Goal: Check status: Check status

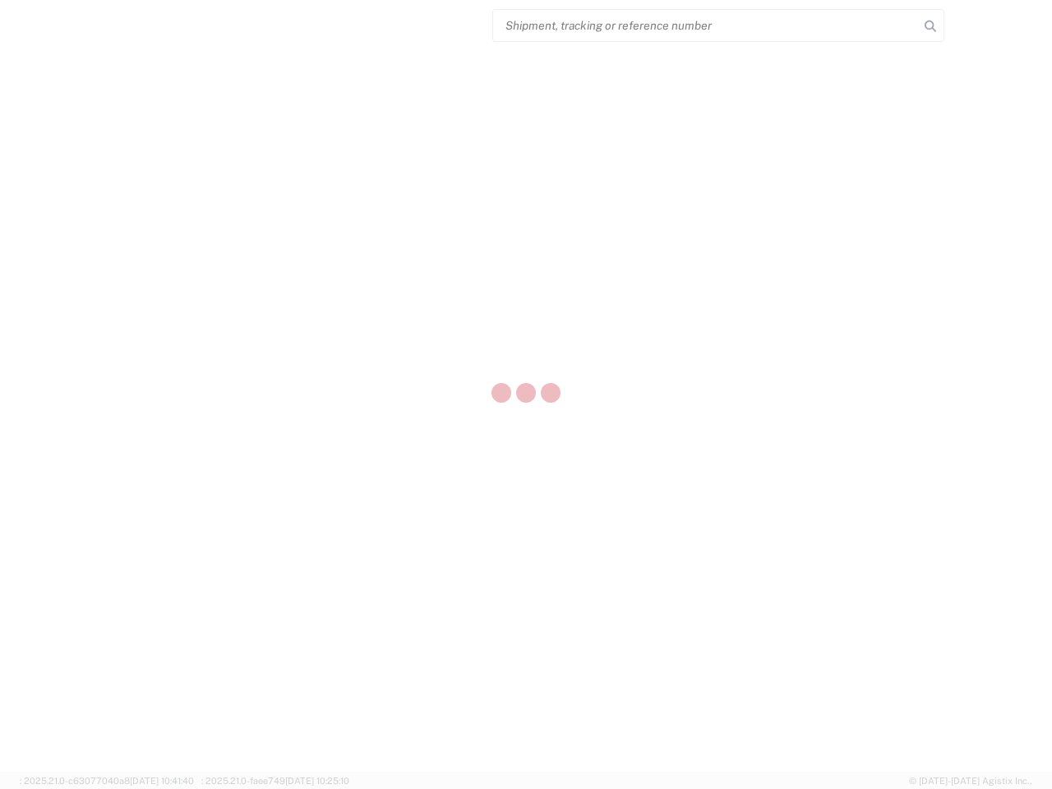
select select "US"
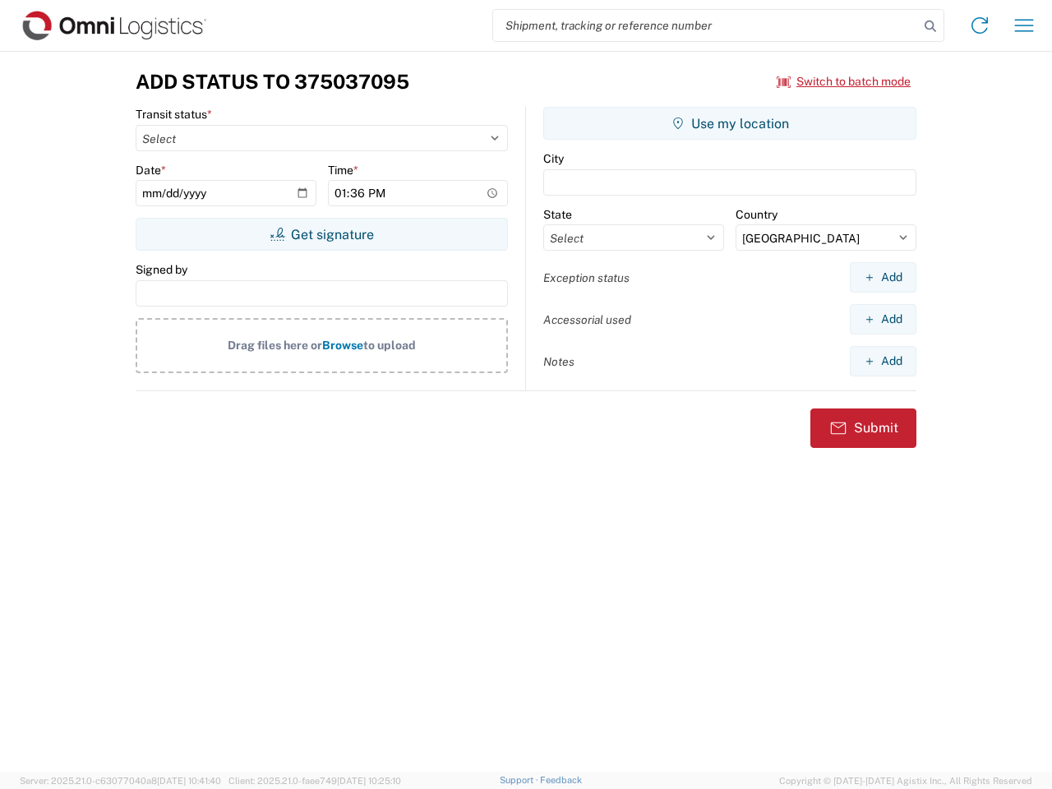
click at [706, 25] on input "search" at bounding box center [706, 25] width 426 height 31
click at [930, 26] on icon at bounding box center [929, 26] width 23 height 23
click at [979, 25] on icon at bounding box center [979, 25] width 26 height 26
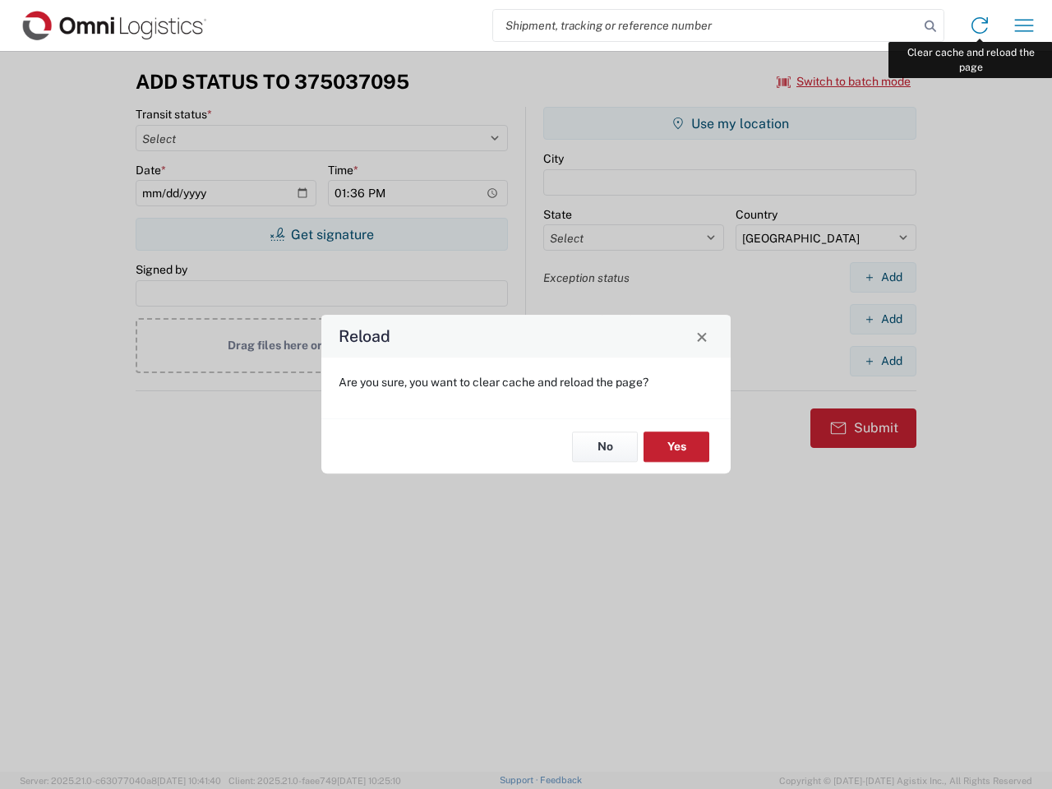
click at [1024, 25] on div "Reload Are you sure, you want to clear cache and reload the page? No Yes" at bounding box center [526, 394] width 1052 height 789
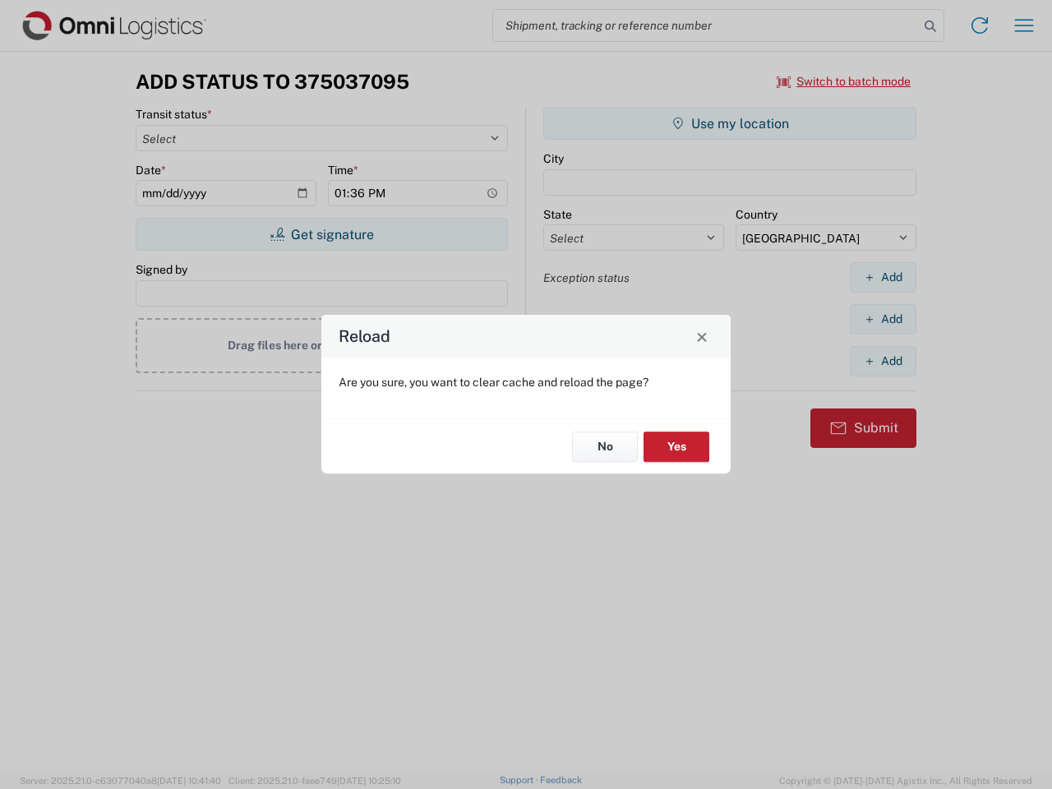
click at [844, 81] on div "Reload Are you sure, you want to clear cache and reload the page? No Yes" at bounding box center [526, 394] width 1052 height 789
click at [321, 234] on div "Reload Are you sure, you want to clear cache and reload the page? No Yes" at bounding box center [526, 394] width 1052 height 789
click at [729, 123] on div "Reload Are you sure, you want to clear cache and reload the page? No Yes" at bounding box center [526, 394] width 1052 height 789
click at [882, 277] on div "Reload Are you sure, you want to clear cache and reload the page? No Yes" at bounding box center [526, 394] width 1052 height 789
click at [882, 319] on div "Reload Are you sure, you want to clear cache and reload the page? No Yes" at bounding box center [526, 394] width 1052 height 789
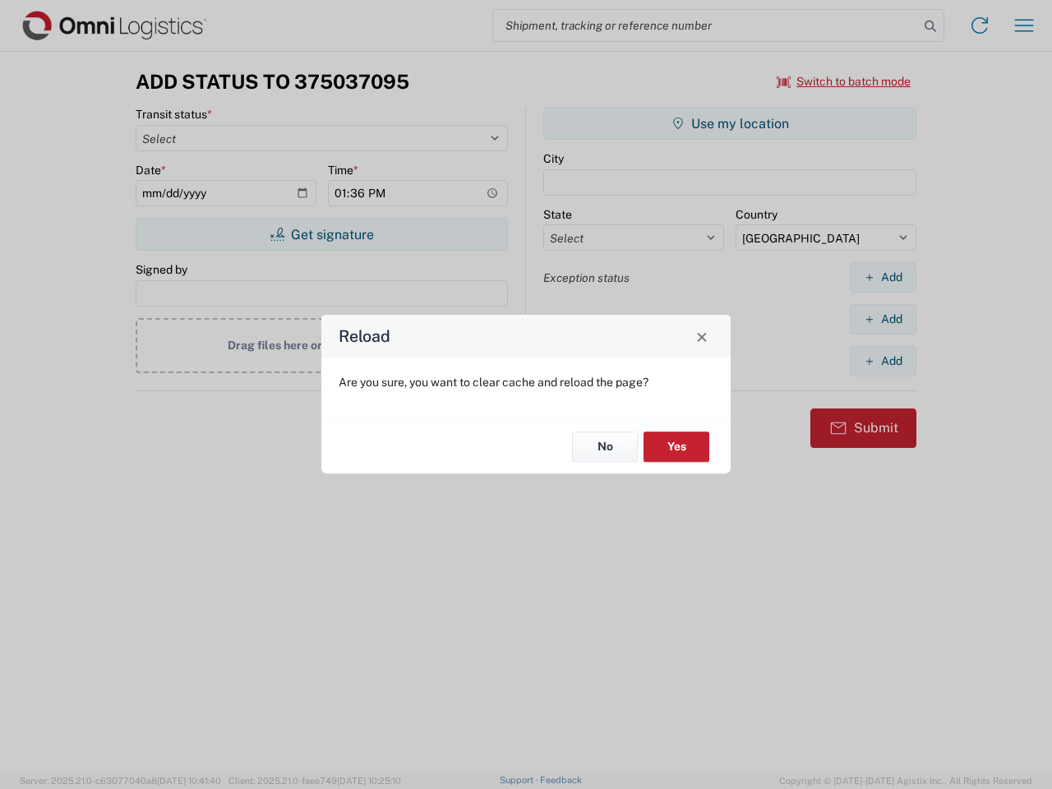
click at [882, 361] on div "Reload Are you sure, you want to clear cache and reload the page? No Yes" at bounding box center [526, 394] width 1052 height 789
